Goal: Task Accomplishment & Management: Complete application form

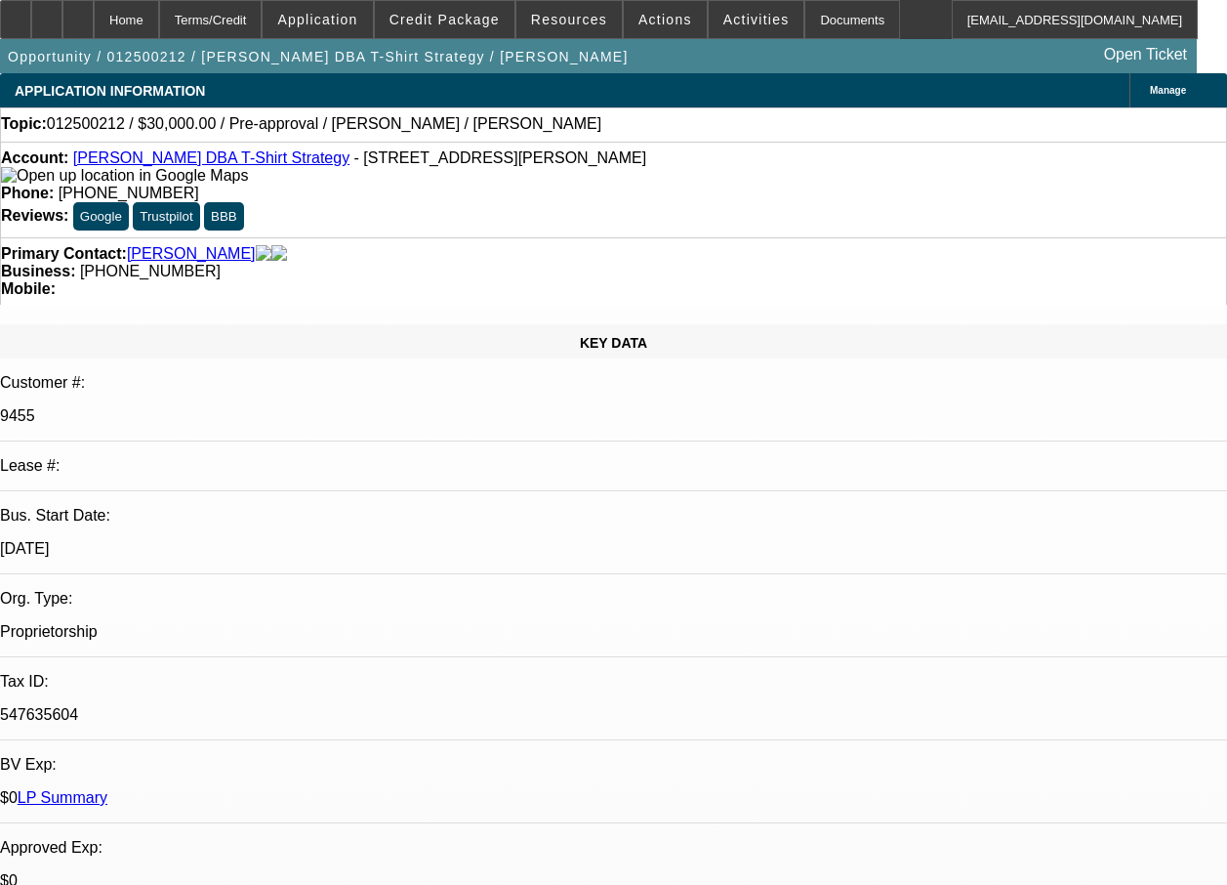
select select "0"
select select "2"
select select "0.1"
select select "1"
select select "2"
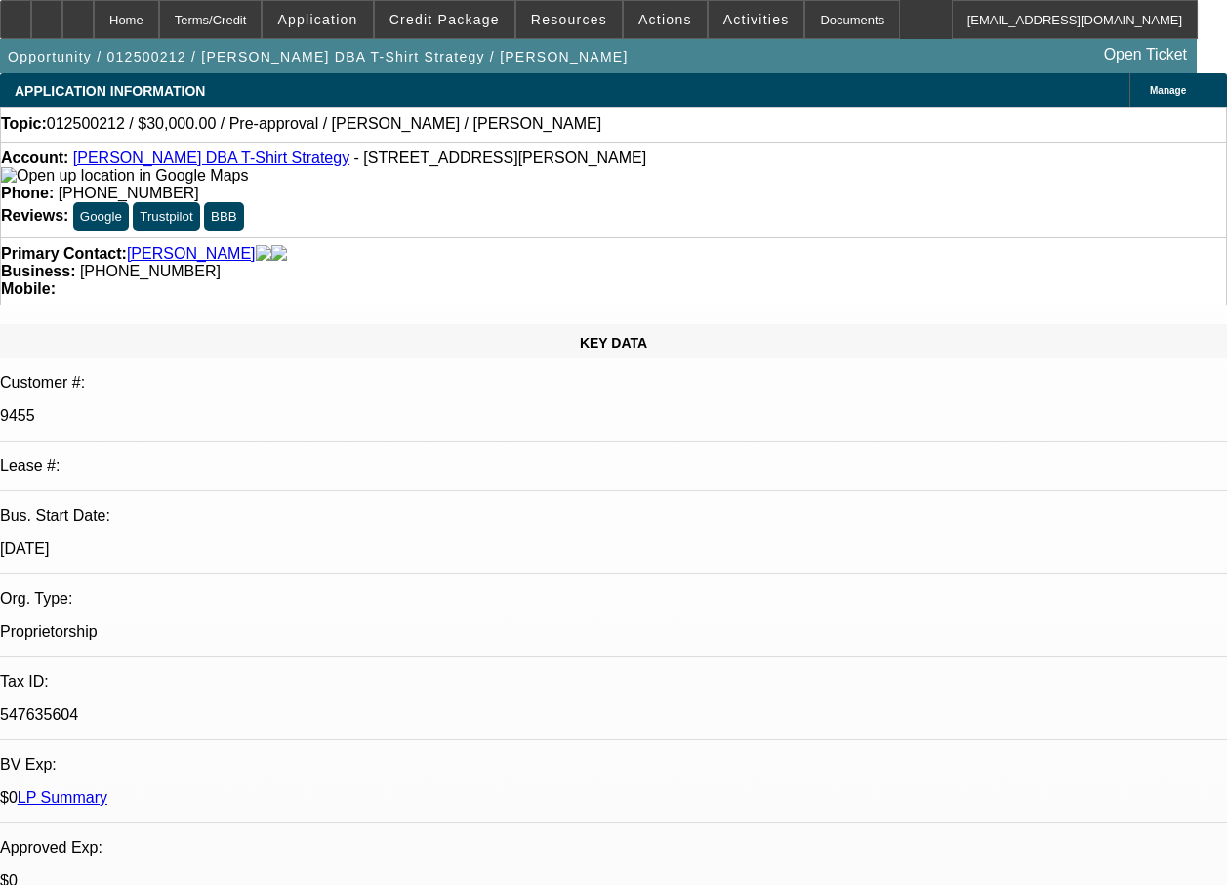
select select "4"
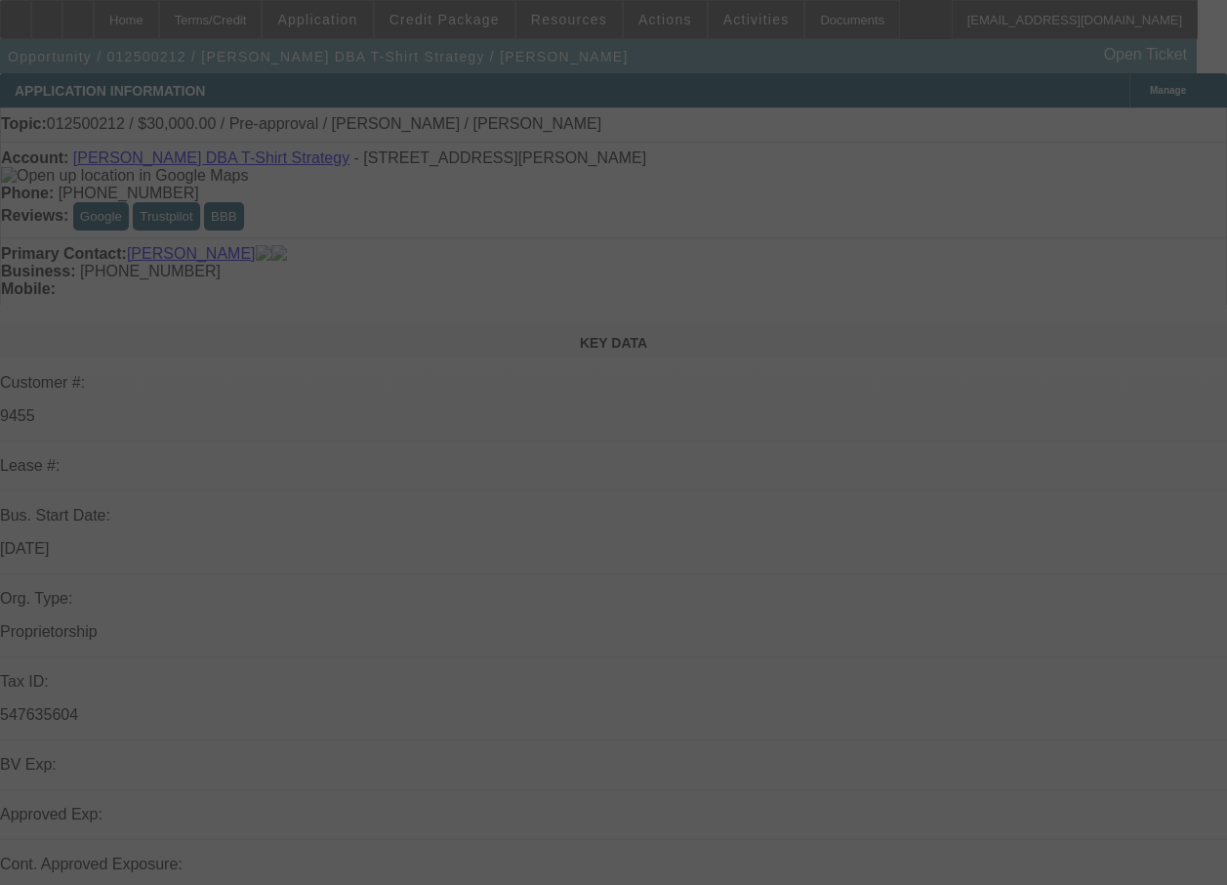
select select "0"
select select "2"
select select "0.1"
select select "4"
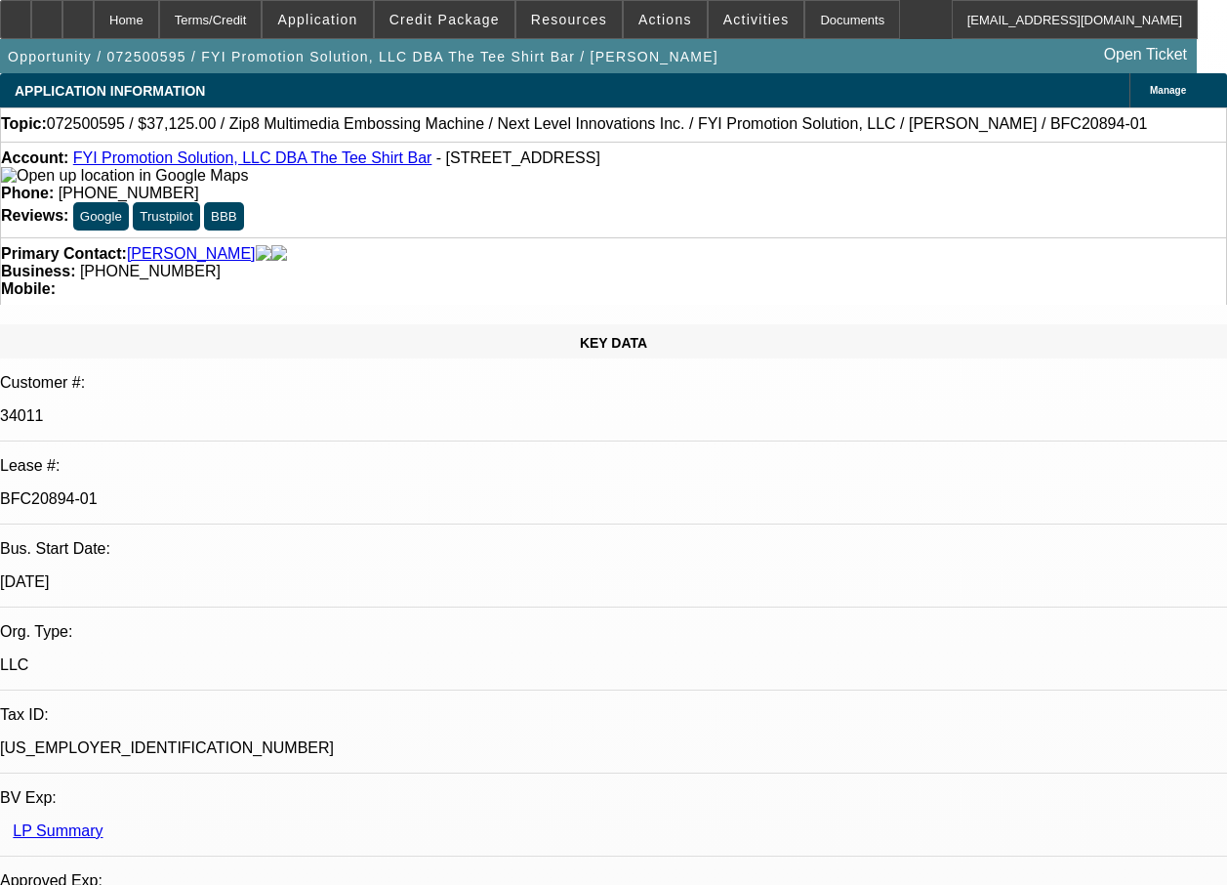
select select "0"
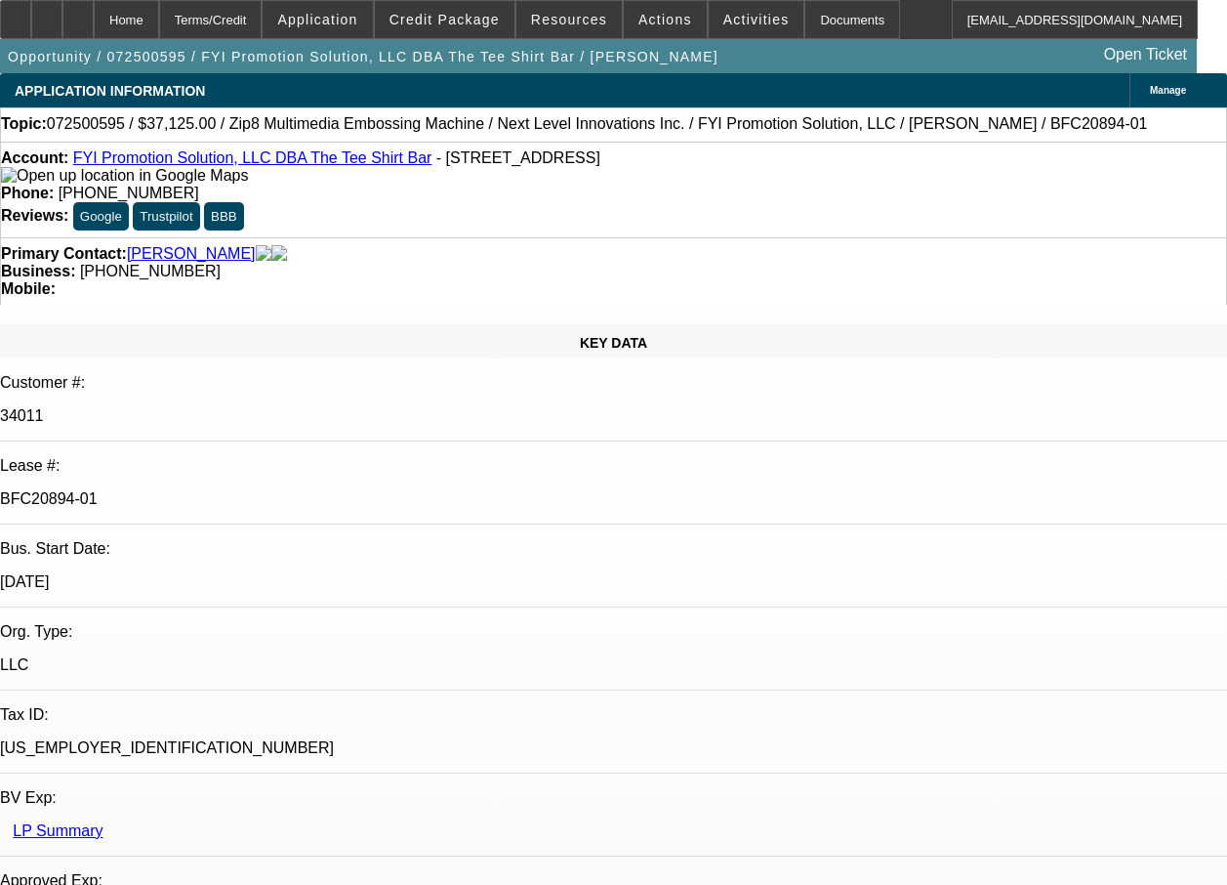
select select "0"
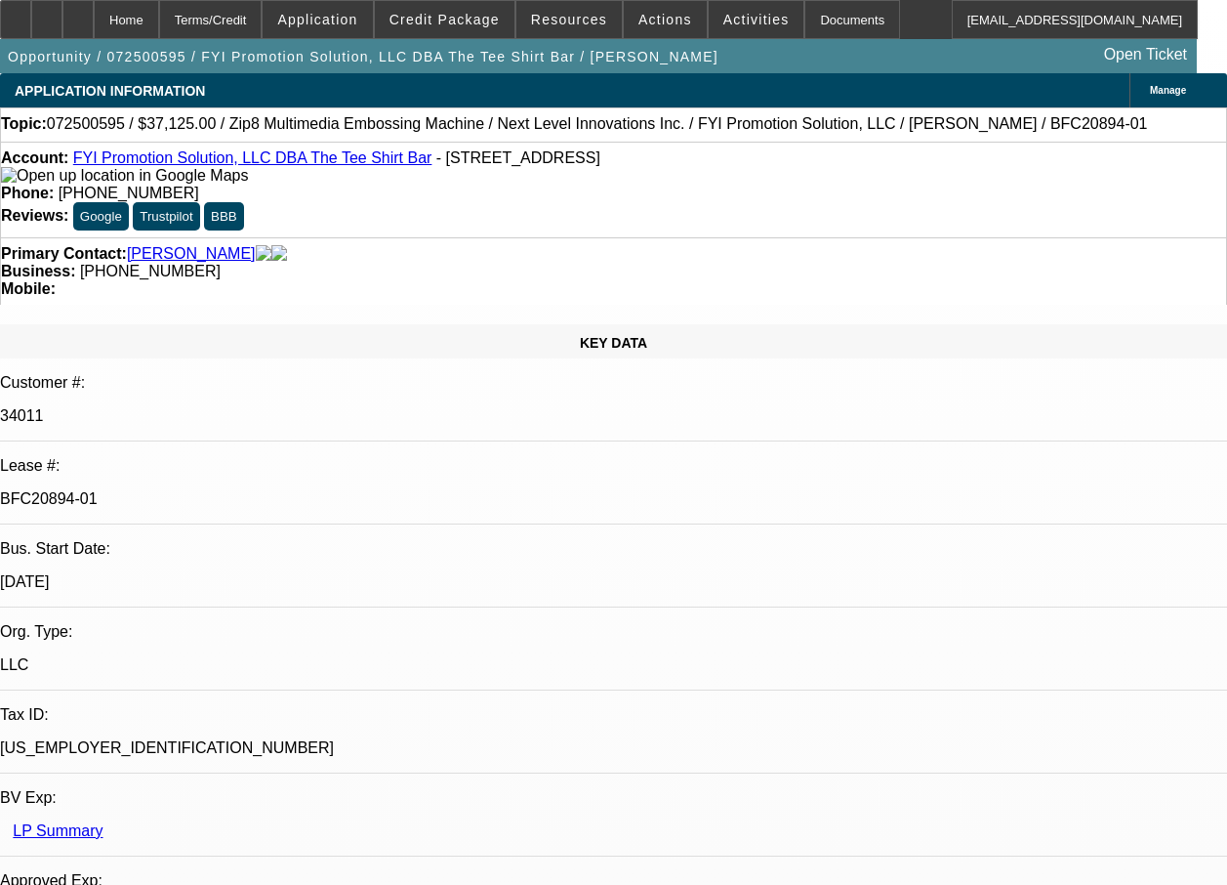
select select "0"
select select "1"
select select "6"
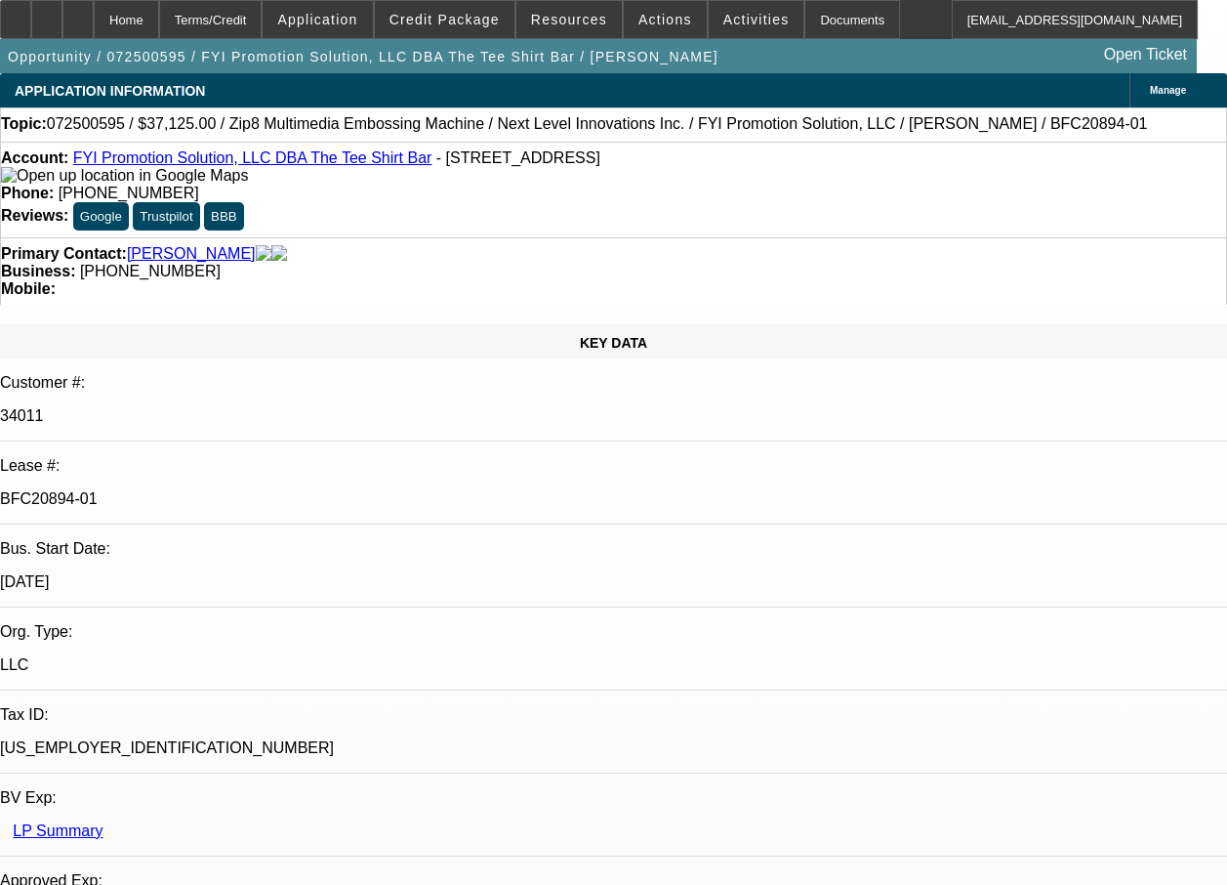
select select "1"
select select "6"
select select "1"
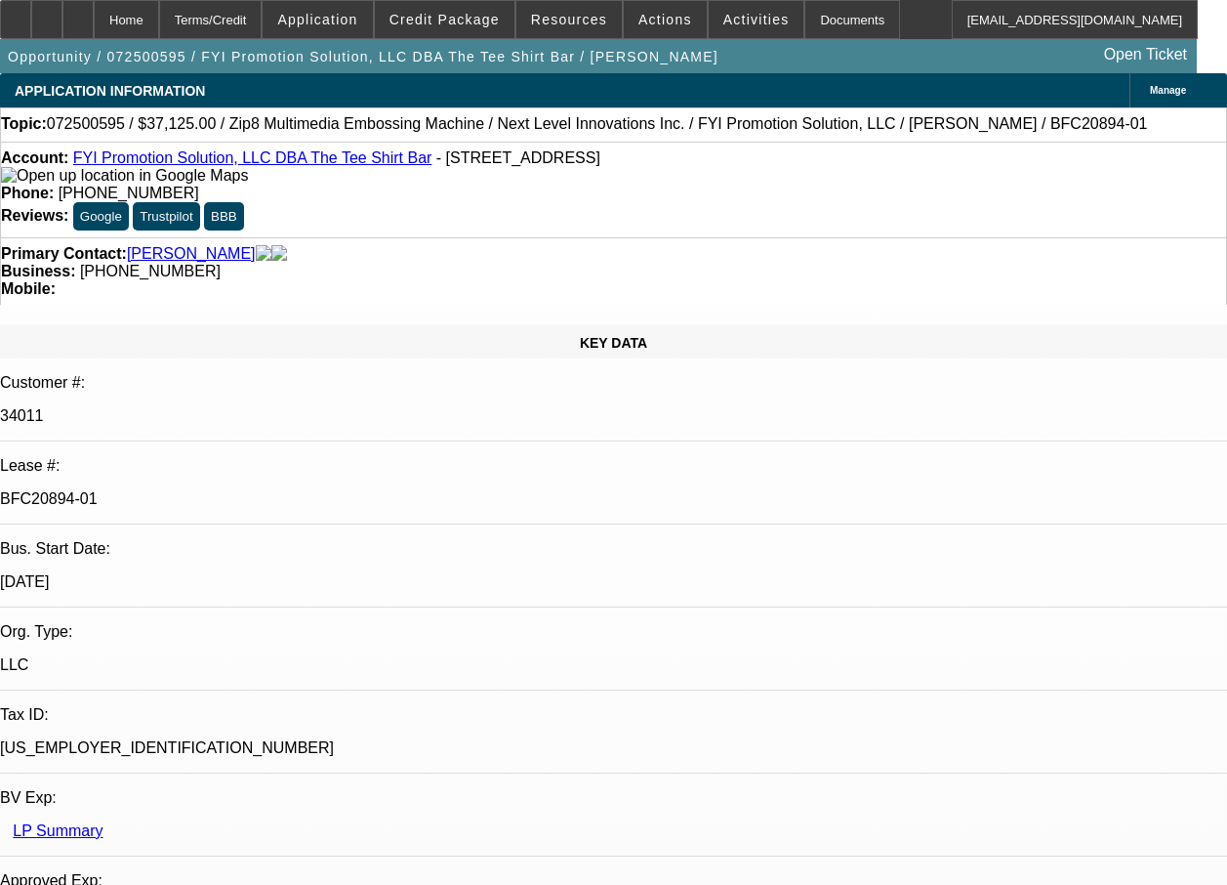
select select "6"
select select "1"
select select "6"
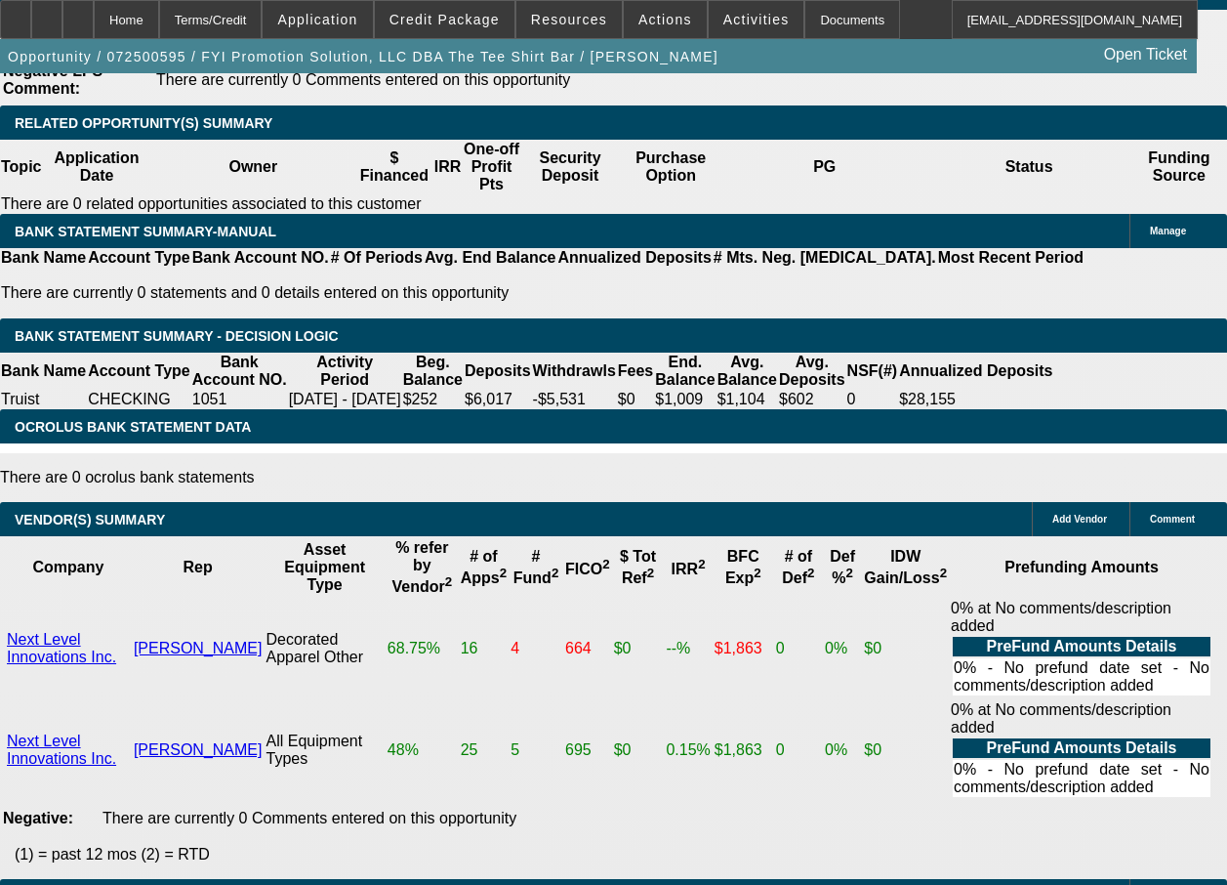
scroll to position [3667, 0]
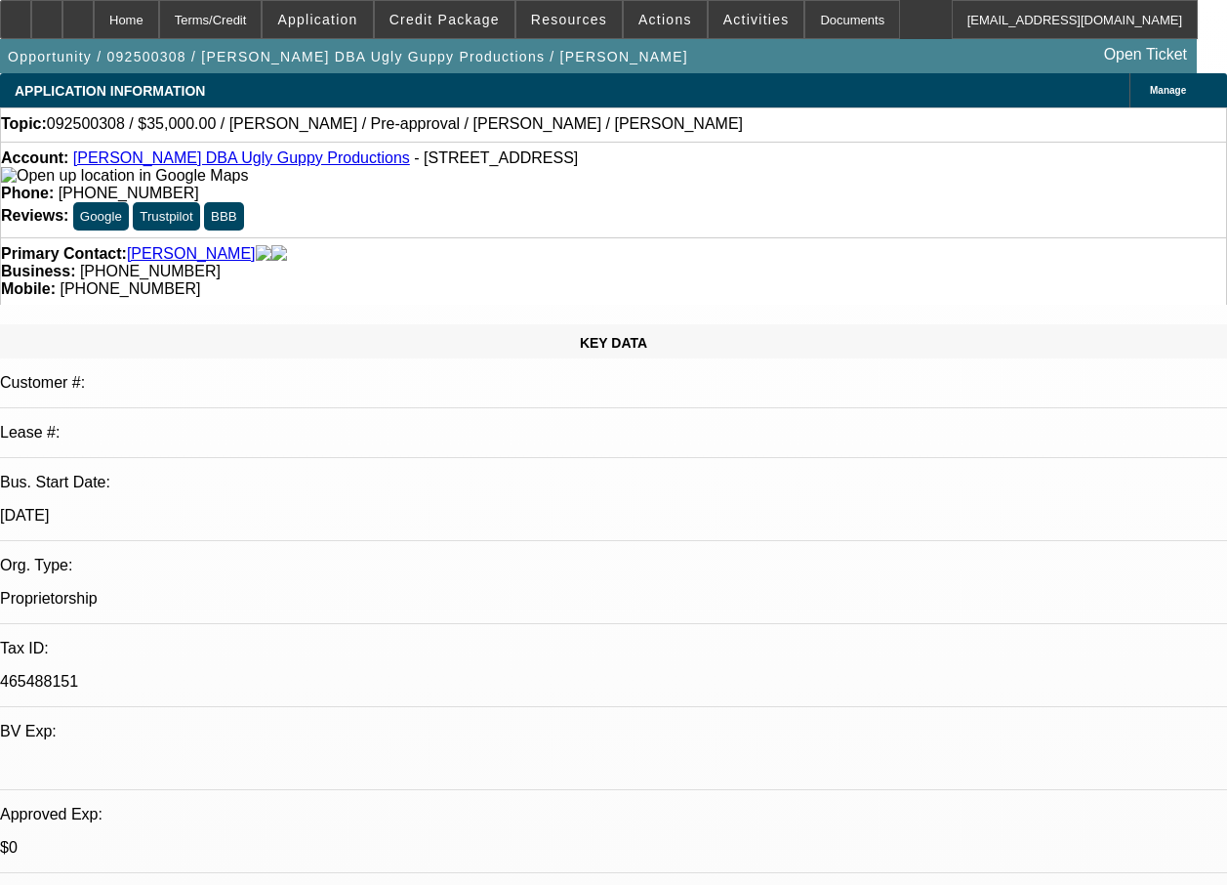
select select "0"
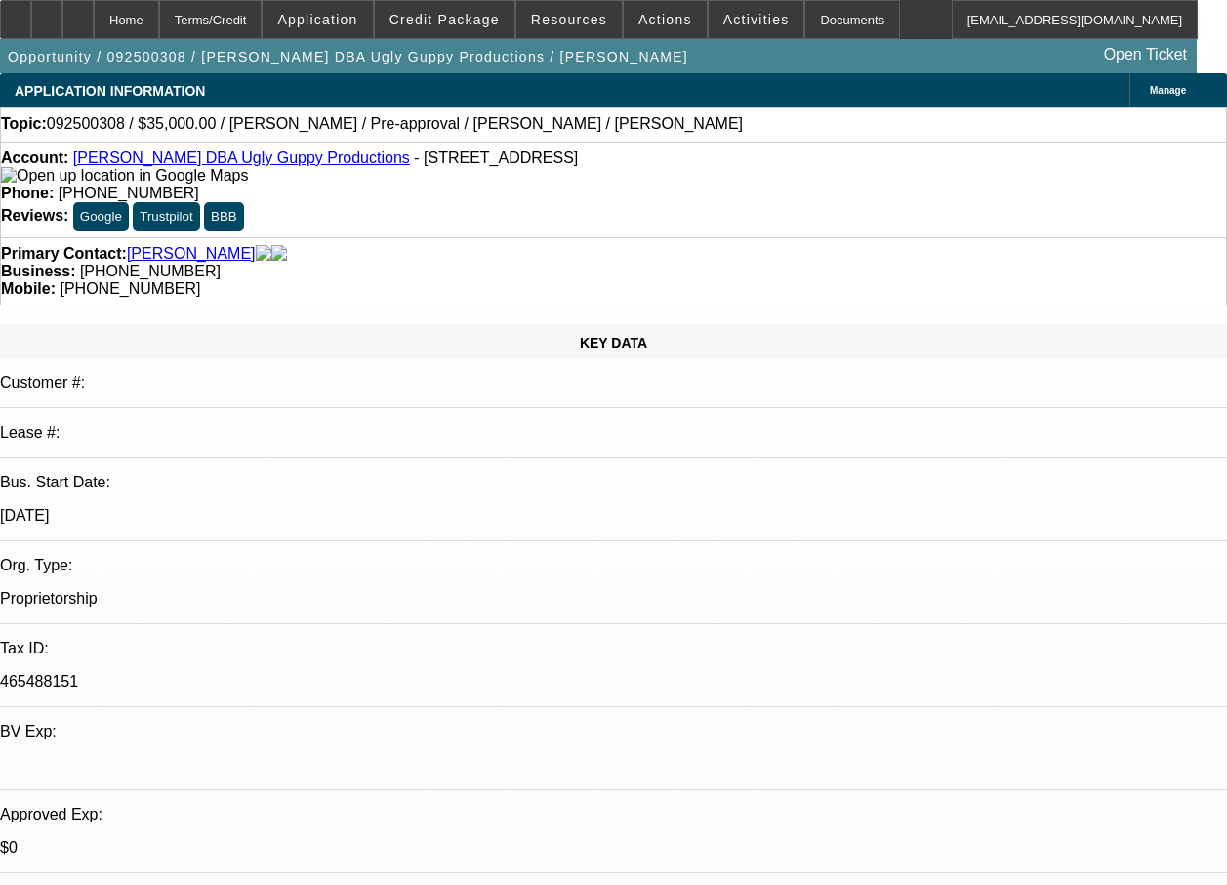
select select "0"
select select "1"
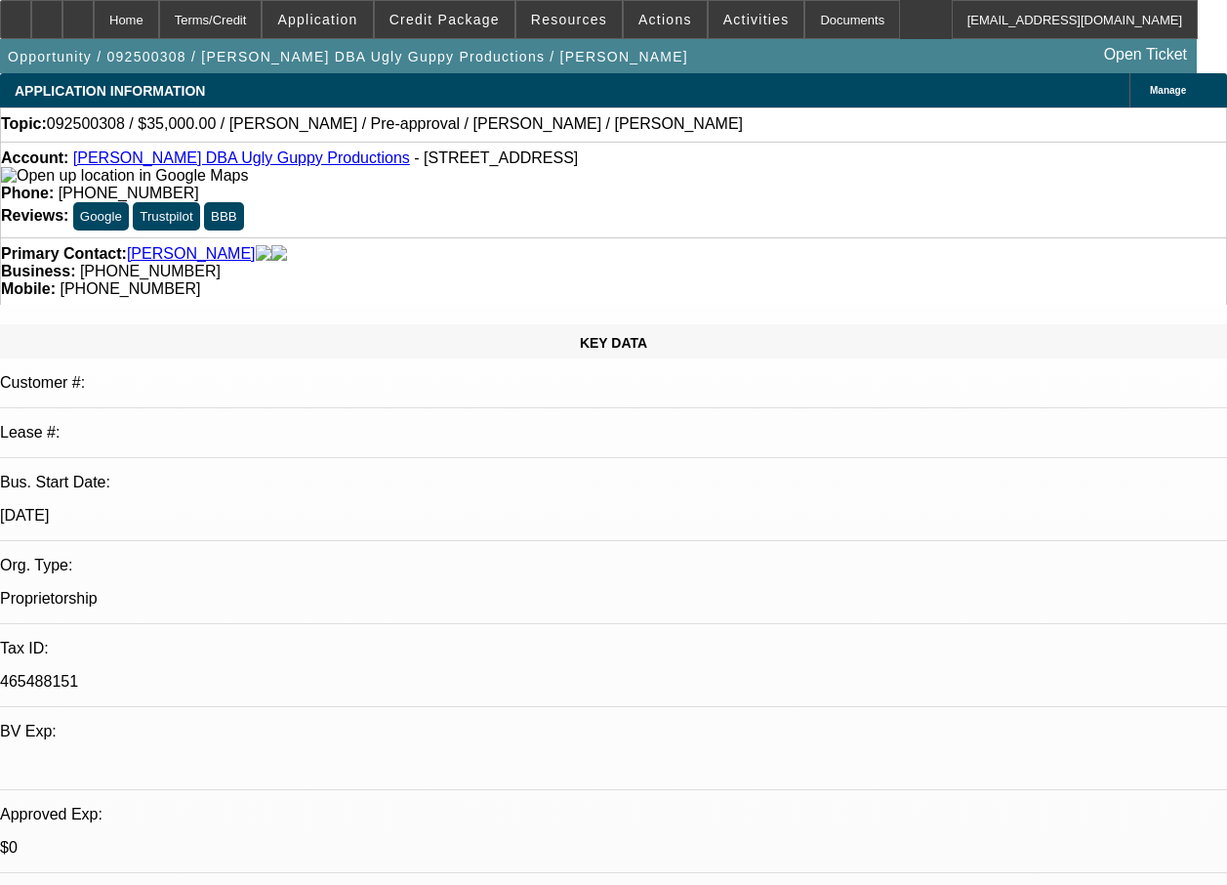
select select "1"
select select "6"
select select "1"
select select "6"
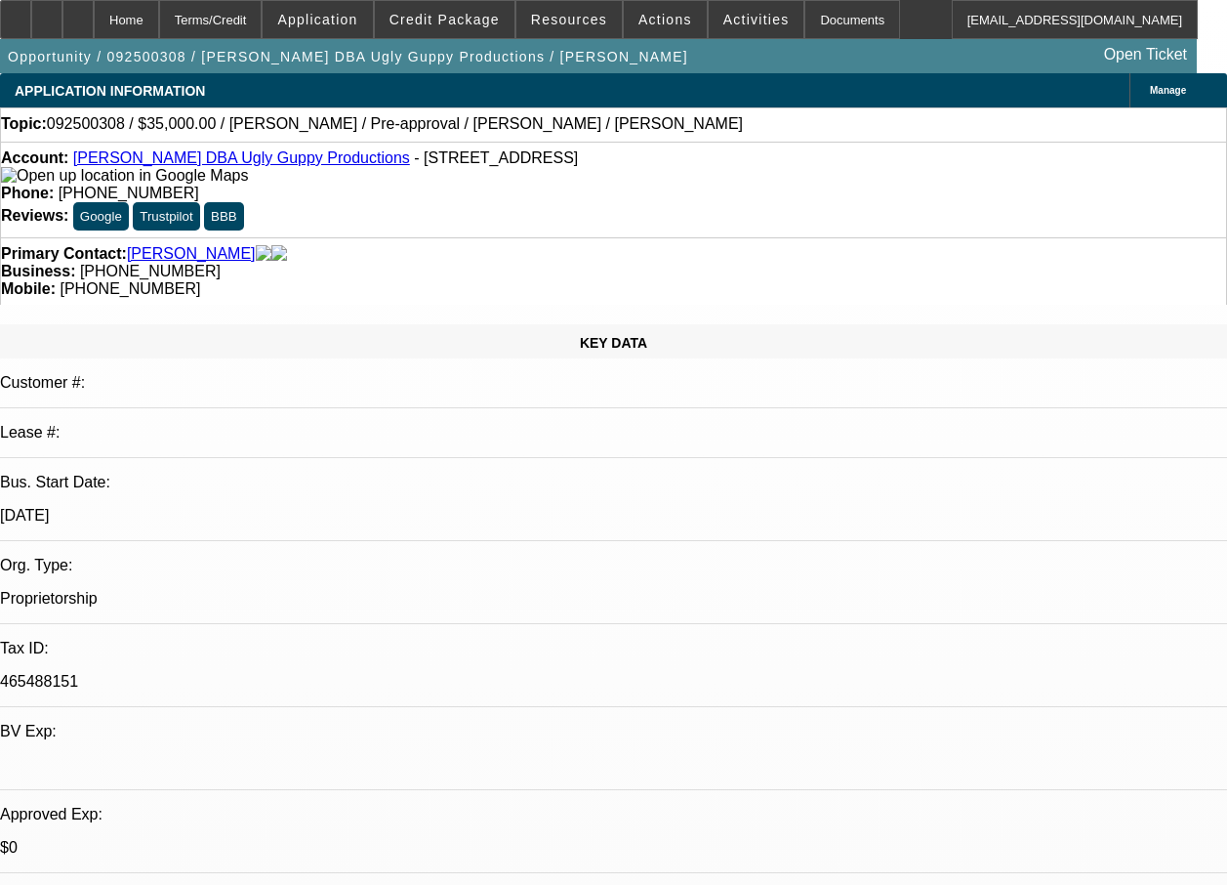
select select "1"
select select "6"
